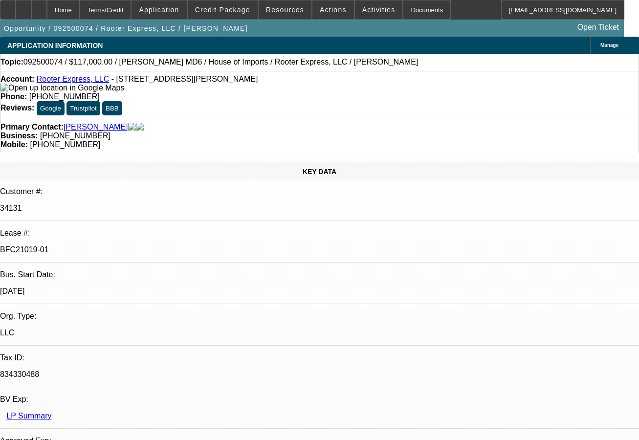
select select "0"
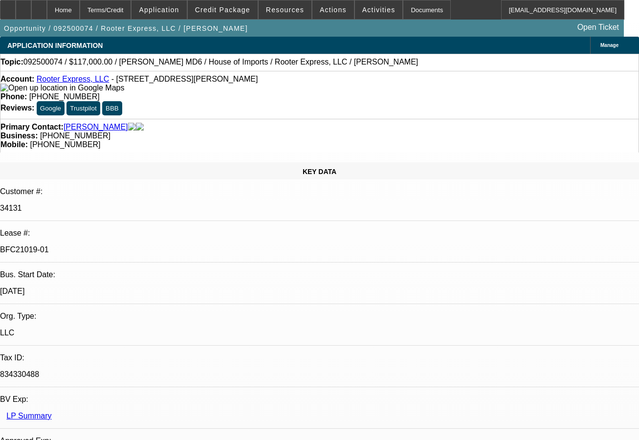
select select "0"
select select "0.1"
select select "0"
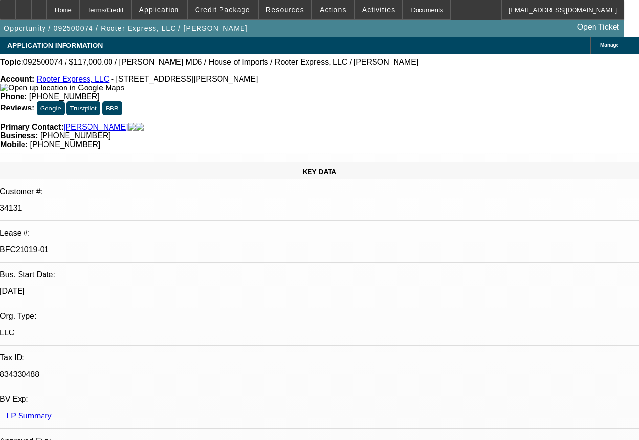
select select "0"
select select "1"
select select "2"
select select "6"
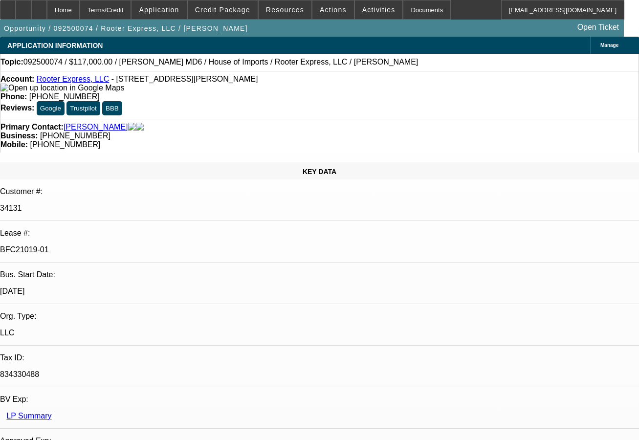
select select "1"
select select "2"
select select "6"
select select "1"
select select "2"
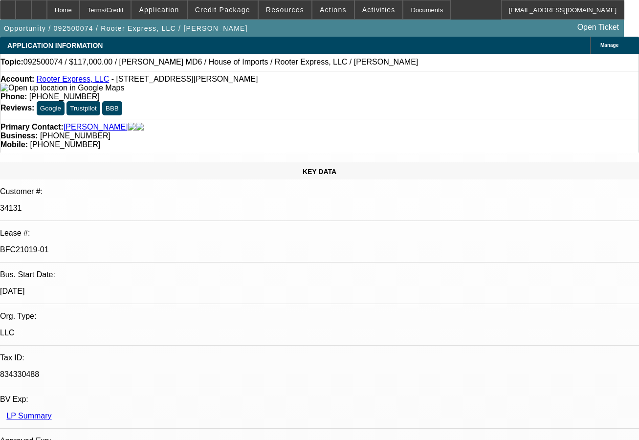
select select "6"
select select "1"
select select "3"
select select "6"
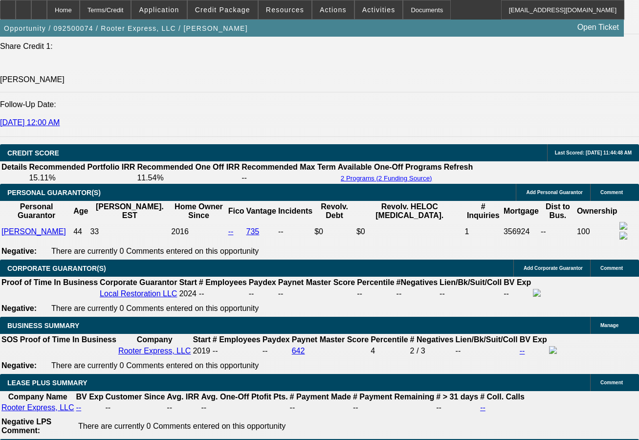
scroll to position [1418, 0]
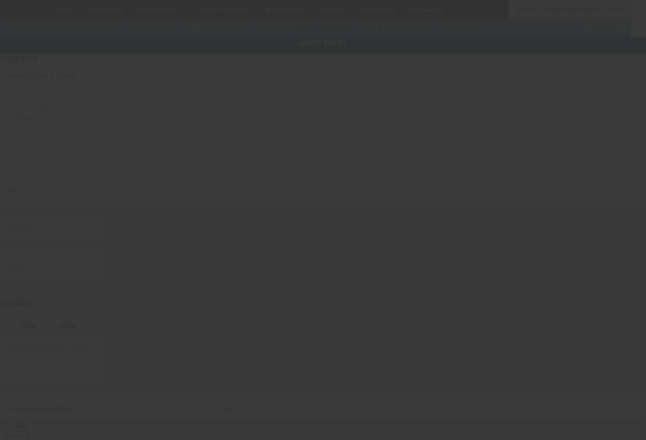
type input "[US_VEHICLE_IDENTIFICATION_NUMBER]"
type input "[PERSON_NAME]"
type input "MD6"
radio input "true"
type textarea "Pumper Truck Includes all options, attachments and accessories"
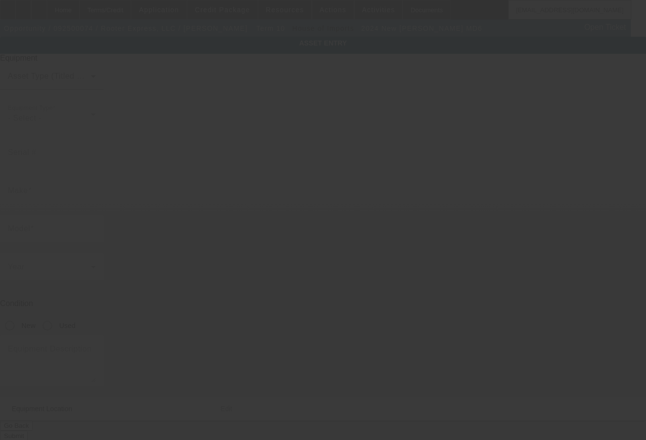
type input "[STREET_ADDRESS]"
type input "[PERSON_NAME]"
type input "29625"
type input "[PERSON_NAME]"
